Goal: Find specific page/section: Find specific page/section

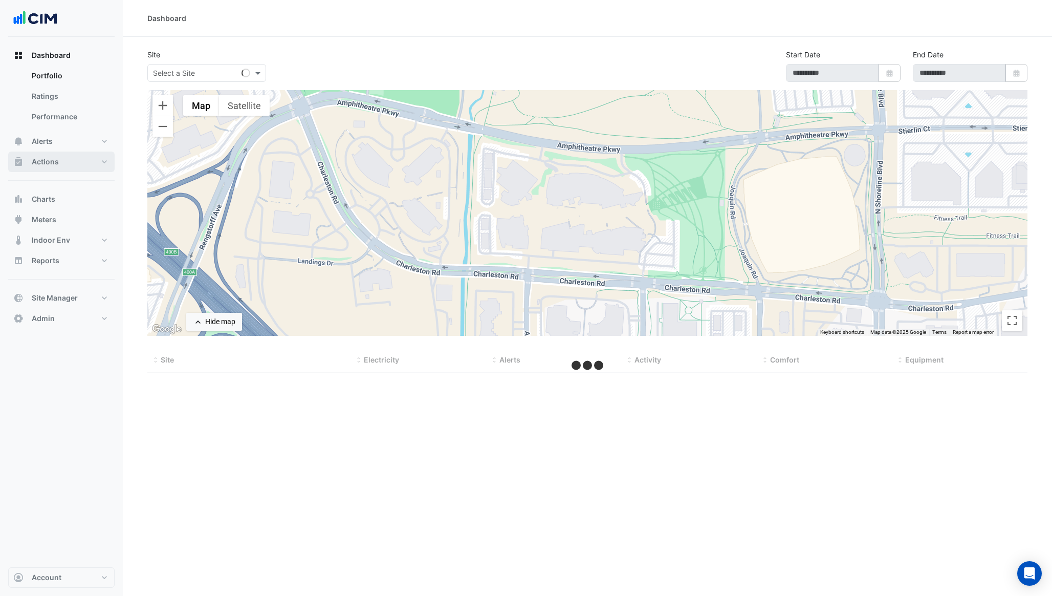
click at [101, 161] on button "Actions" at bounding box center [61, 161] width 106 height 20
click at [102, 77] on button "Alerts" at bounding box center [61, 75] width 106 height 20
click at [69, 143] on link "Templates" at bounding box center [69, 137] width 91 height 20
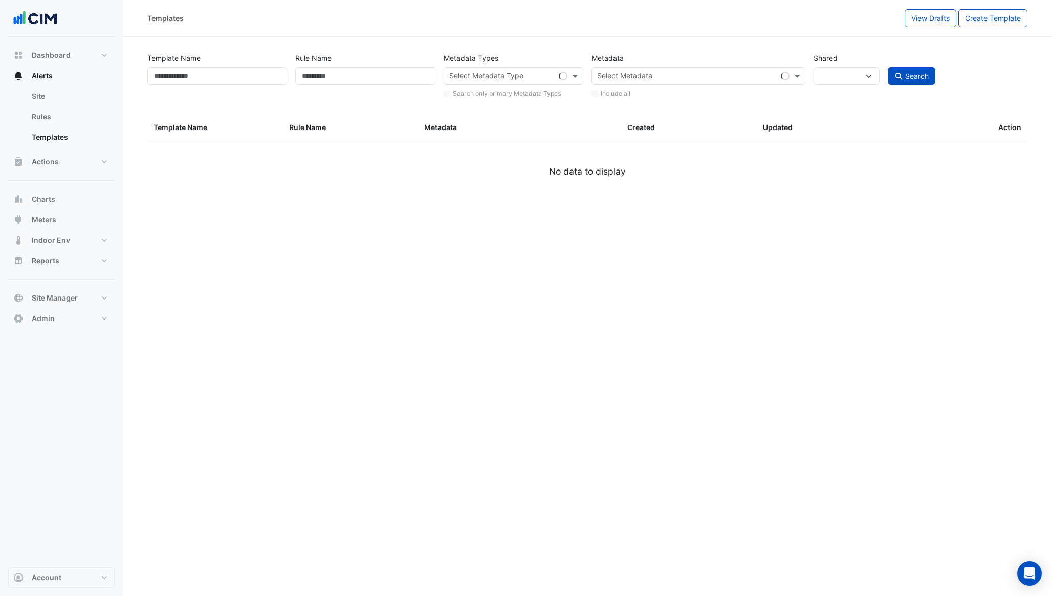
select select
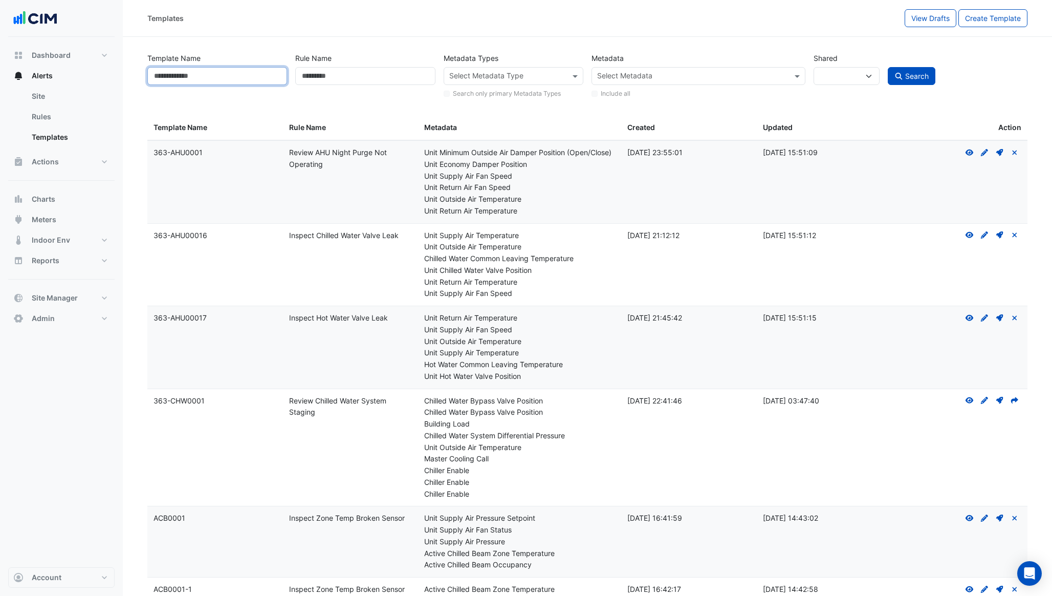
click at [229, 73] on input "Template Name" at bounding box center [217, 76] width 140 height 18
type input "******"
click at [888, 67] on button "Search" at bounding box center [912, 76] width 48 height 18
select select
